Goal: Information Seeking & Learning: Learn about a topic

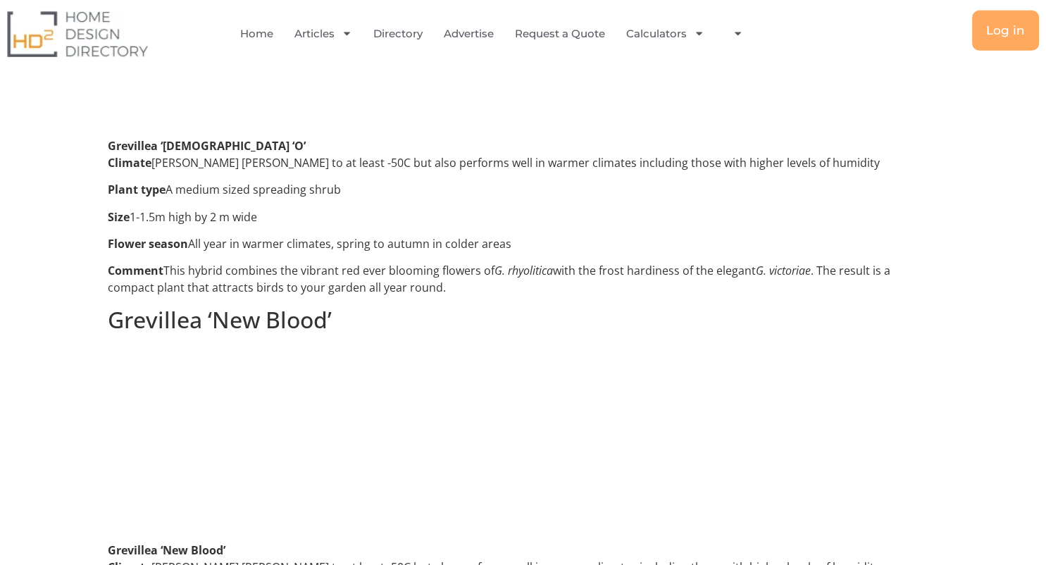
scroll to position [1264, 0]
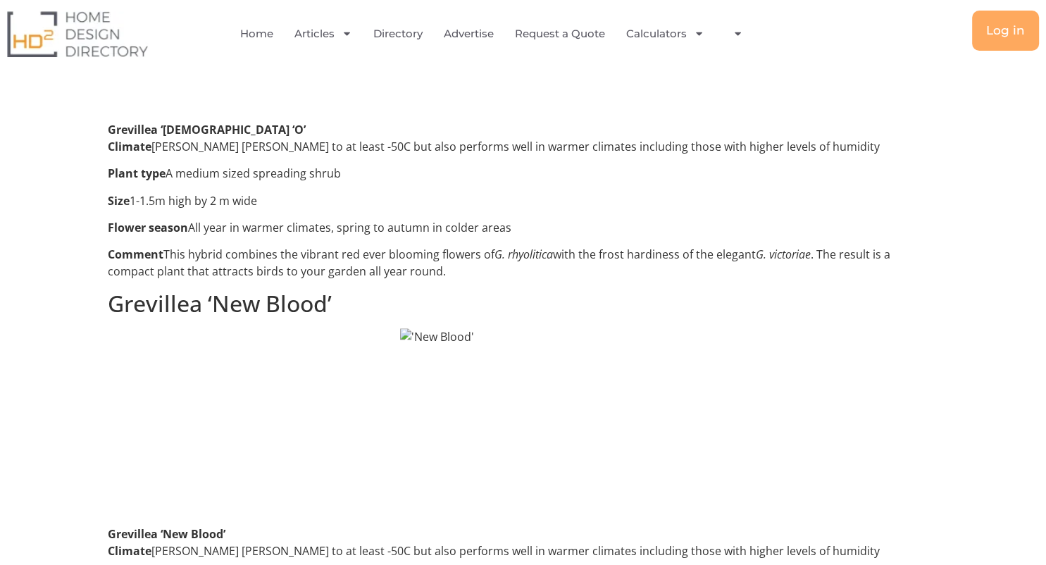
click at [435, 333] on img at bounding box center [523, 418] width 247 height 180
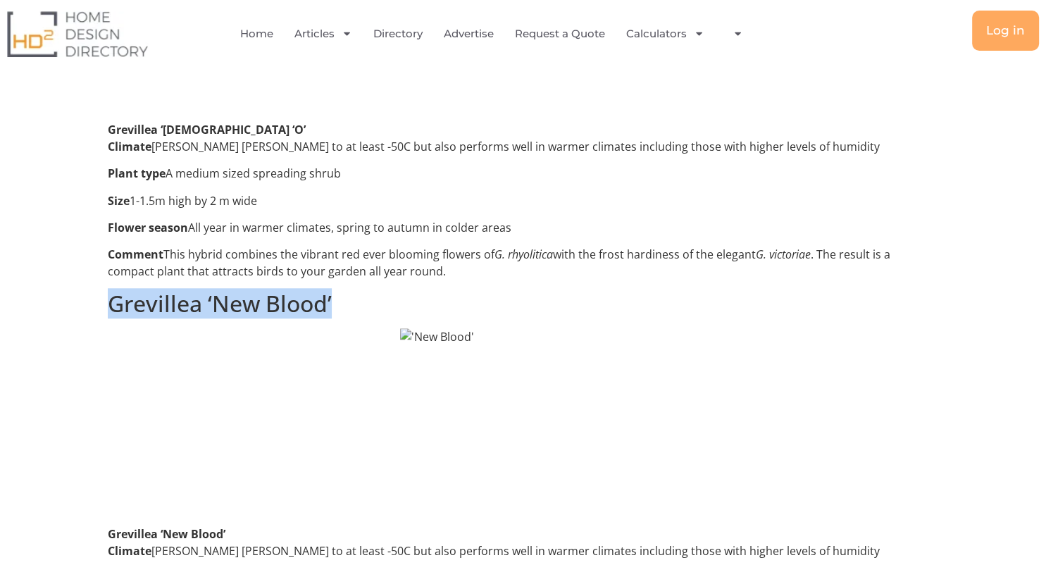
drag, startPoint x: 111, startPoint y: 289, endPoint x: 334, endPoint y: 289, distance: 222.6
click at [334, 290] on h2 "Grevillea ‘New Blood’" at bounding box center [523, 303] width 831 height 27
copy h2 "Grevillea ‘New Blood’"
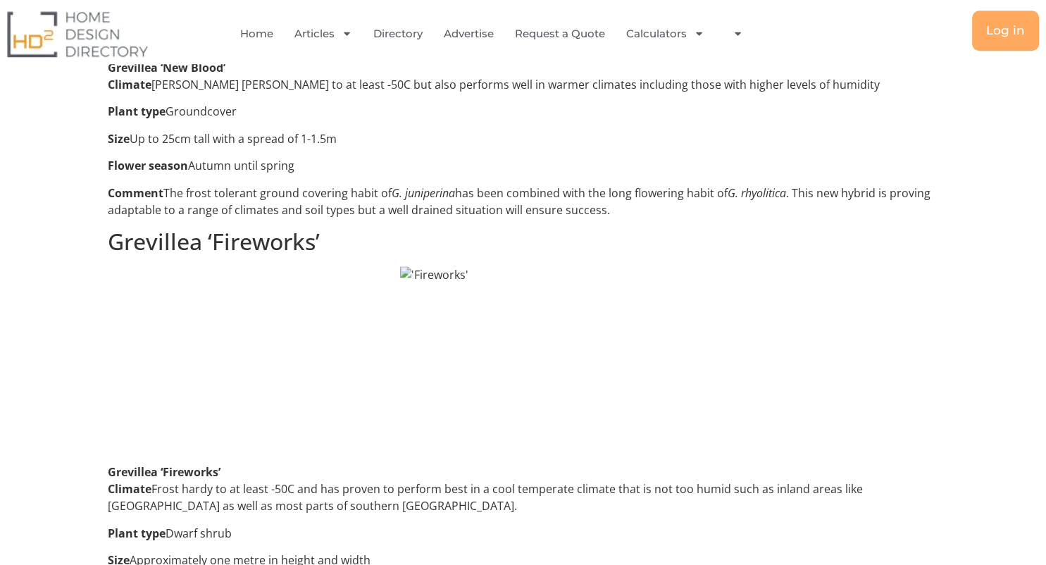
scroll to position [1785, 0]
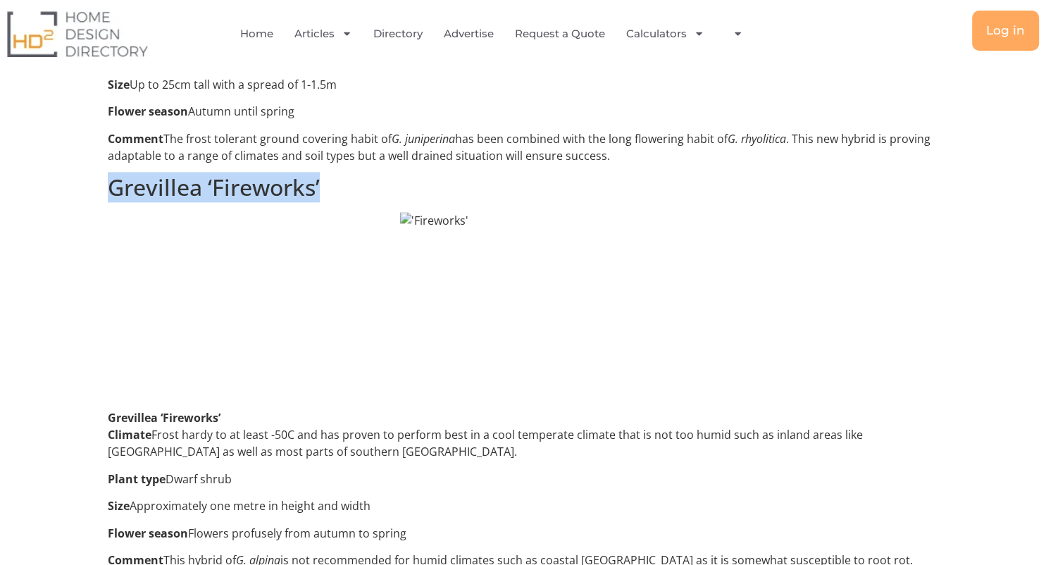
drag, startPoint x: 111, startPoint y: 172, endPoint x: 322, endPoint y: 169, distance: 211.3
click at [322, 174] on h2 "Grevillea ‘Fireworks’" at bounding box center [523, 187] width 831 height 27
copy h2 "Grevillea ‘Fireworks’"
